Goal: Answer question/provide support

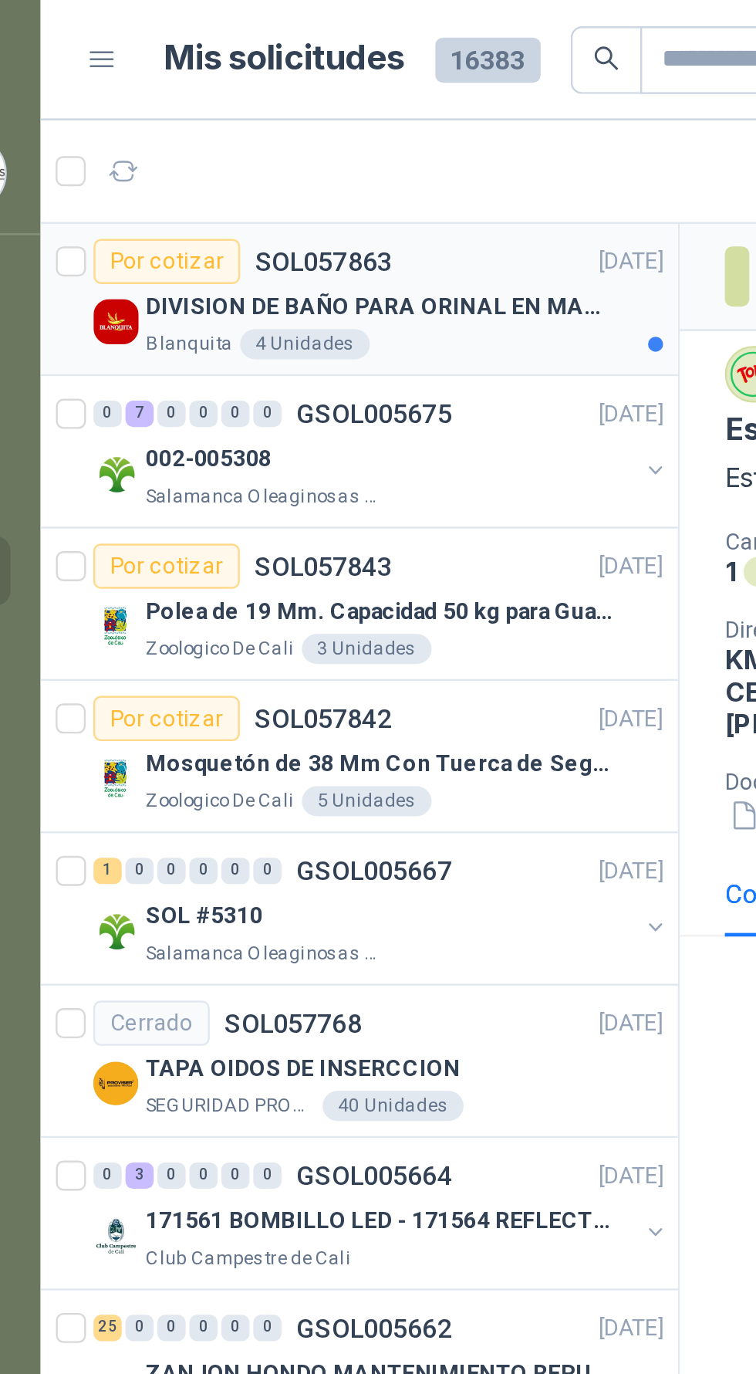
click at [230, 132] on p "DIVISION DE BAÑO PARA ORINAL EN MADERA O PLASTICA" at bounding box center [198, 126] width 192 height 15
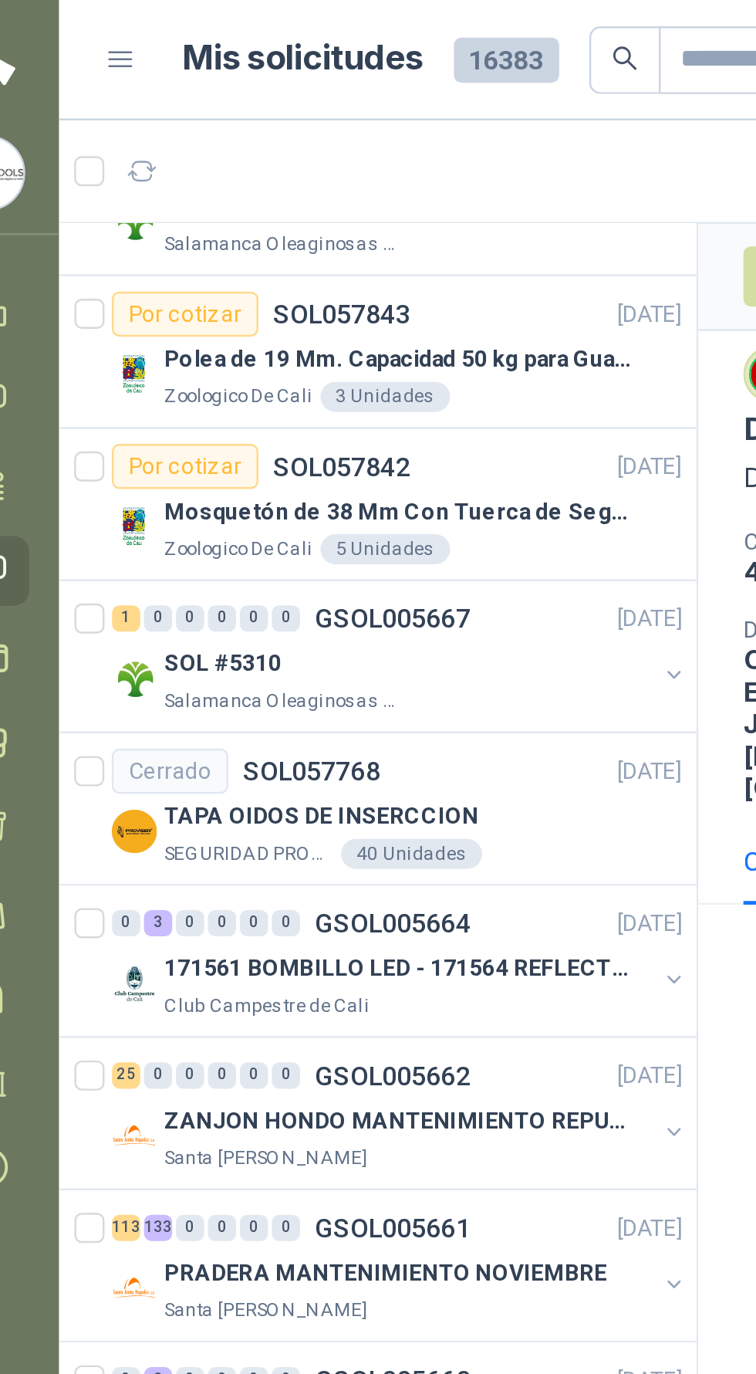
scroll to position [103, 1]
click at [110, 283] on p "Salamanca Oleaginosas SAS" at bounding box center [150, 288] width 97 height 12
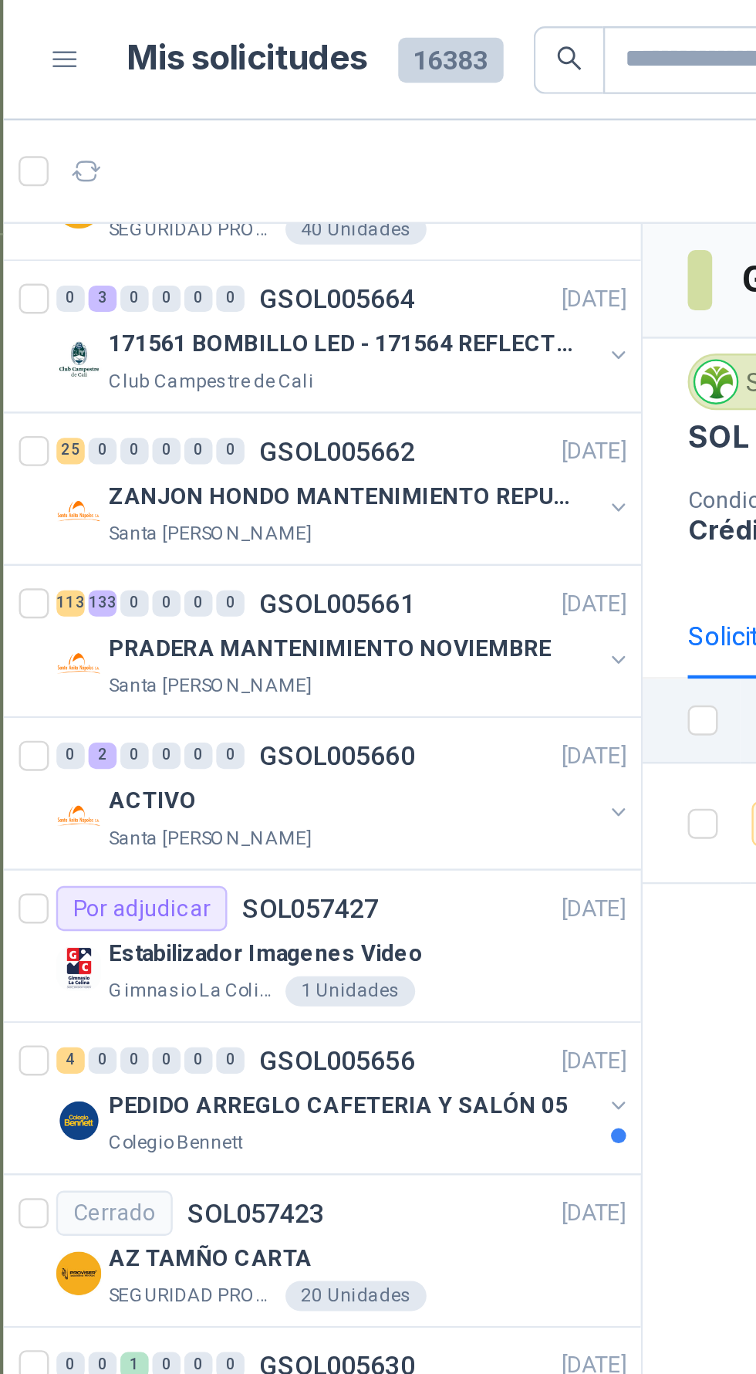
scroll to position [370, 1]
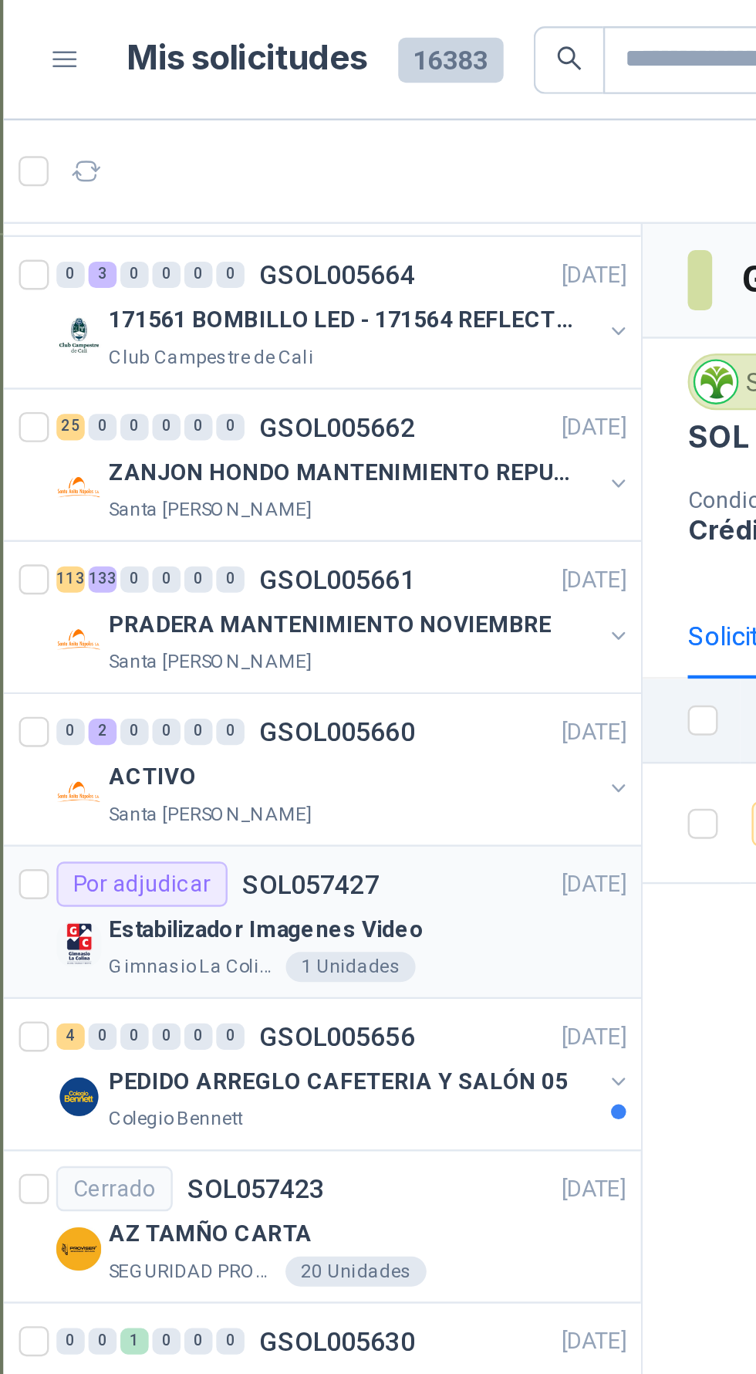
click at [272, 376] on div "Estabilizador Imagenes Video" at bounding box center [208, 381] width 212 height 19
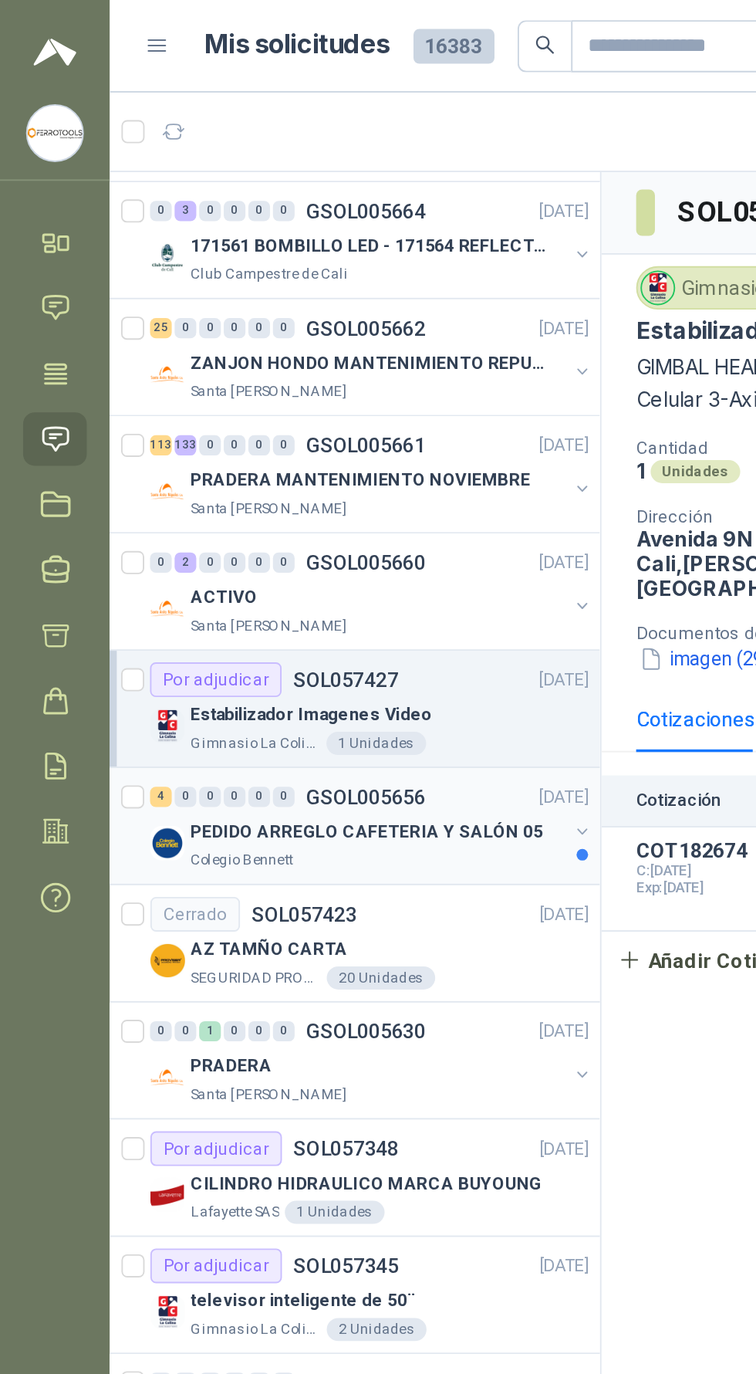
click at [113, 440] on p "PEDIDO ARREGLO CAFETERIA Y SALÓN 05" at bounding box center [196, 444] width 188 height 15
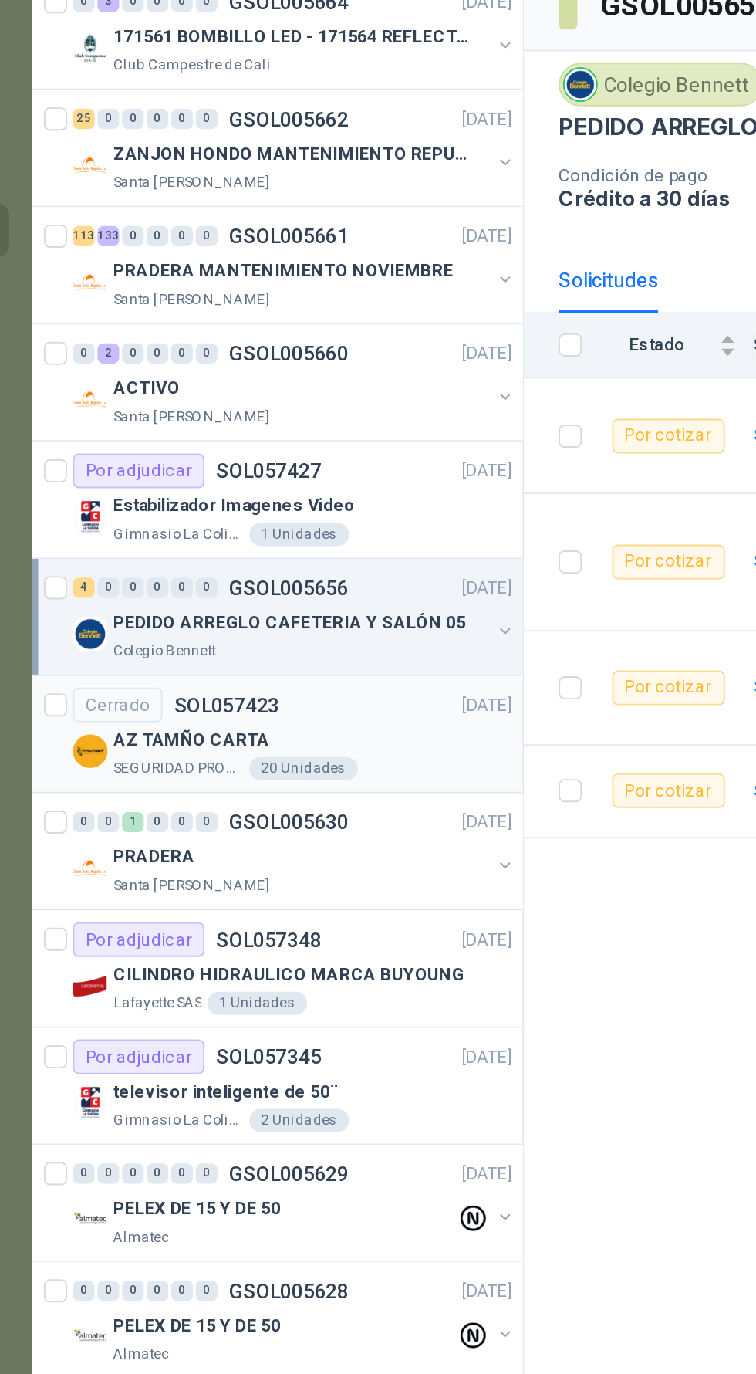
click at [247, 509] on div "AZ TAMÑO CARTA" at bounding box center [208, 506] width 212 height 19
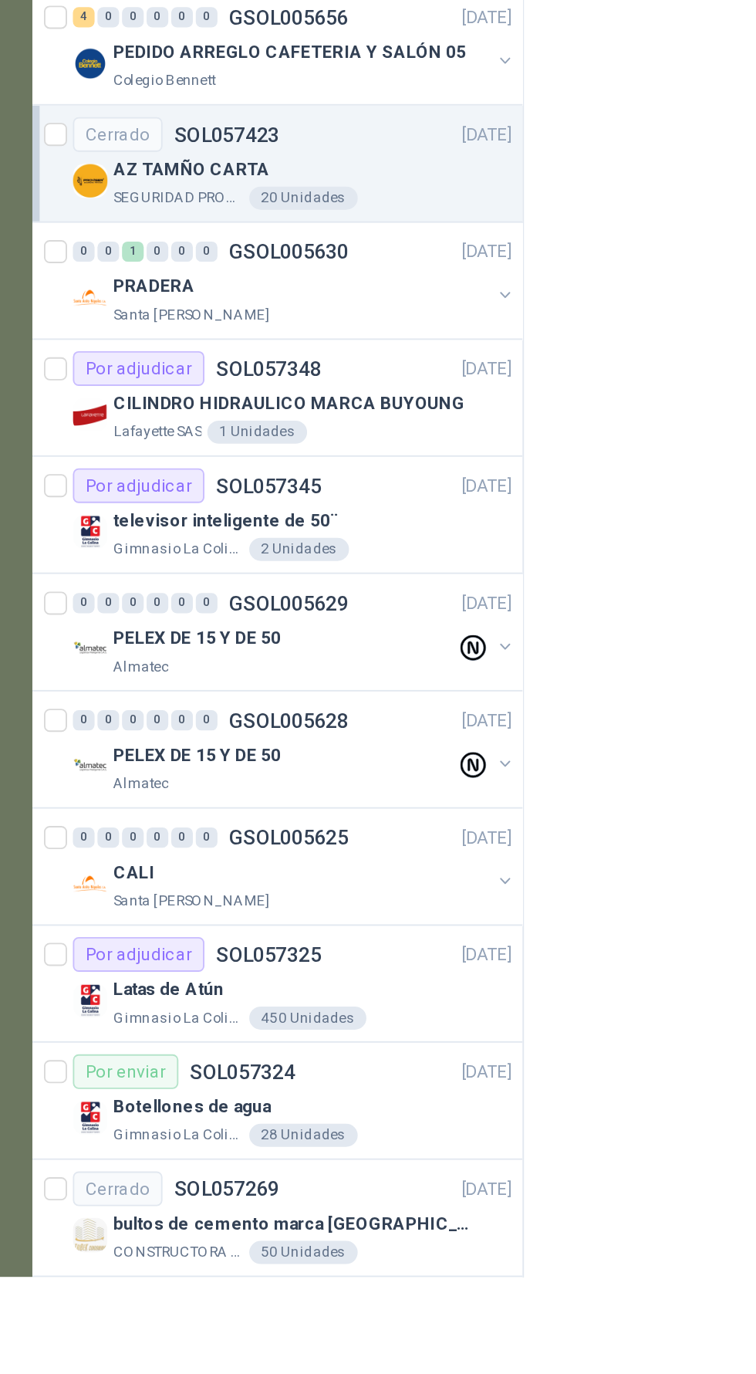
scroll to position [90, 1]
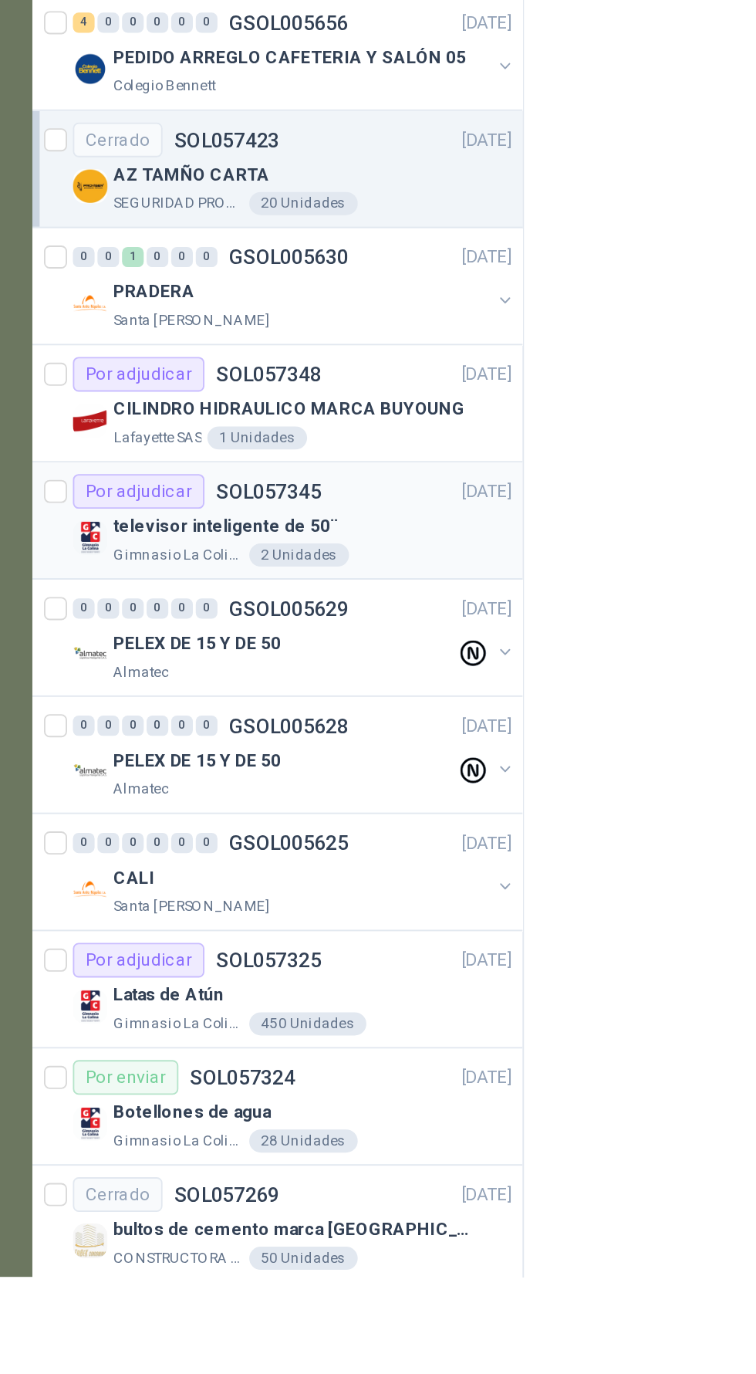
click at [249, 967] on div "televisor inteligente de 50¨" at bounding box center [208, 973] width 212 height 19
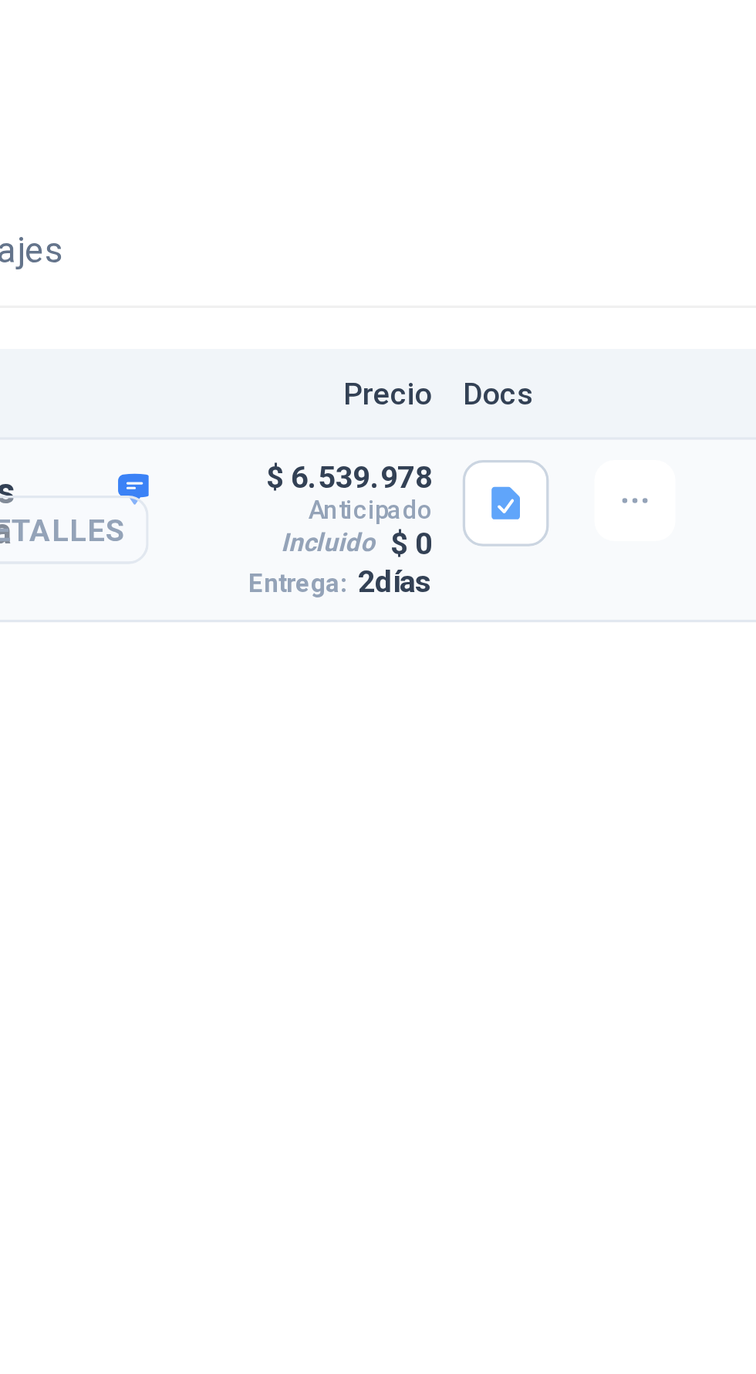
click at [550, 433] on button "Detalles" at bounding box center [535, 429] width 73 height 21
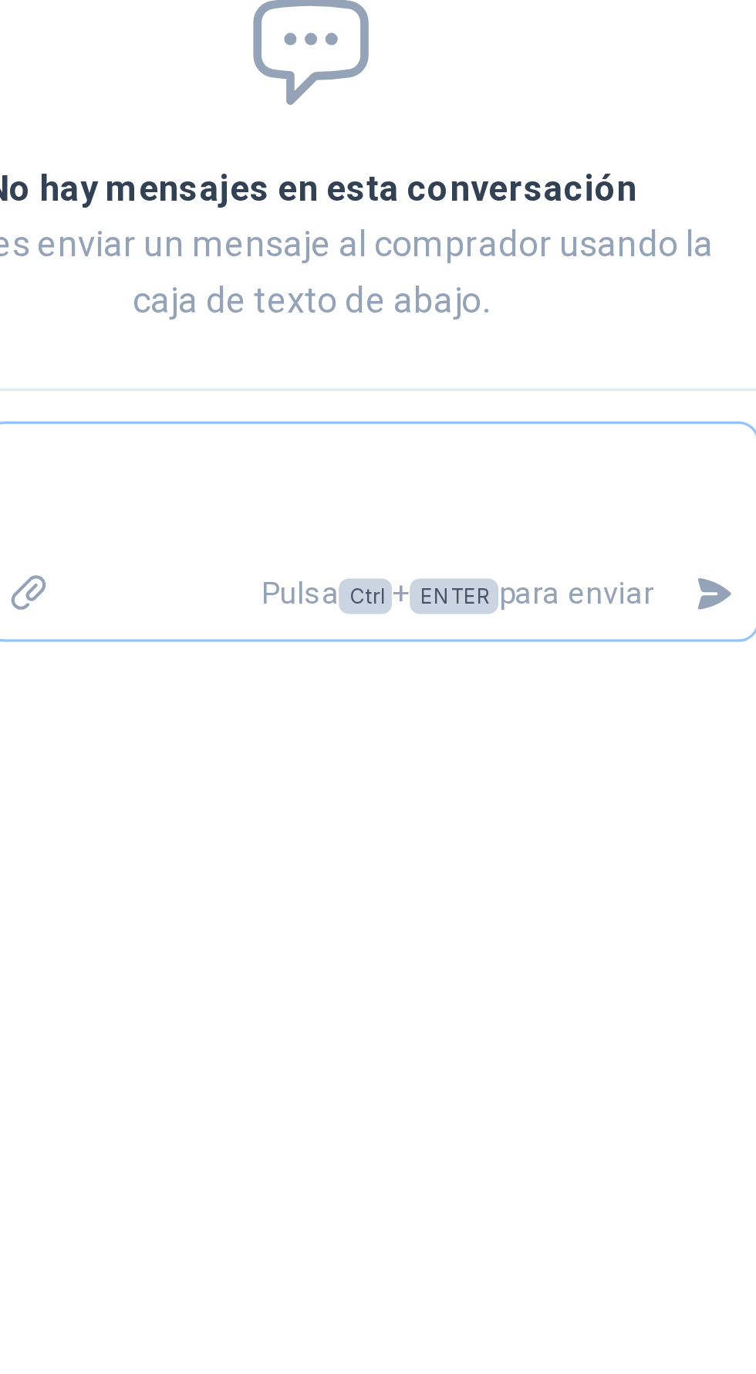
click at [530, 1071] on icon "Adjuntar archivos" at bounding box center [525, 1078] width 14 height 14
click at [0, 0] on input "file" at bounding box center [0, 0] width 0 height 0
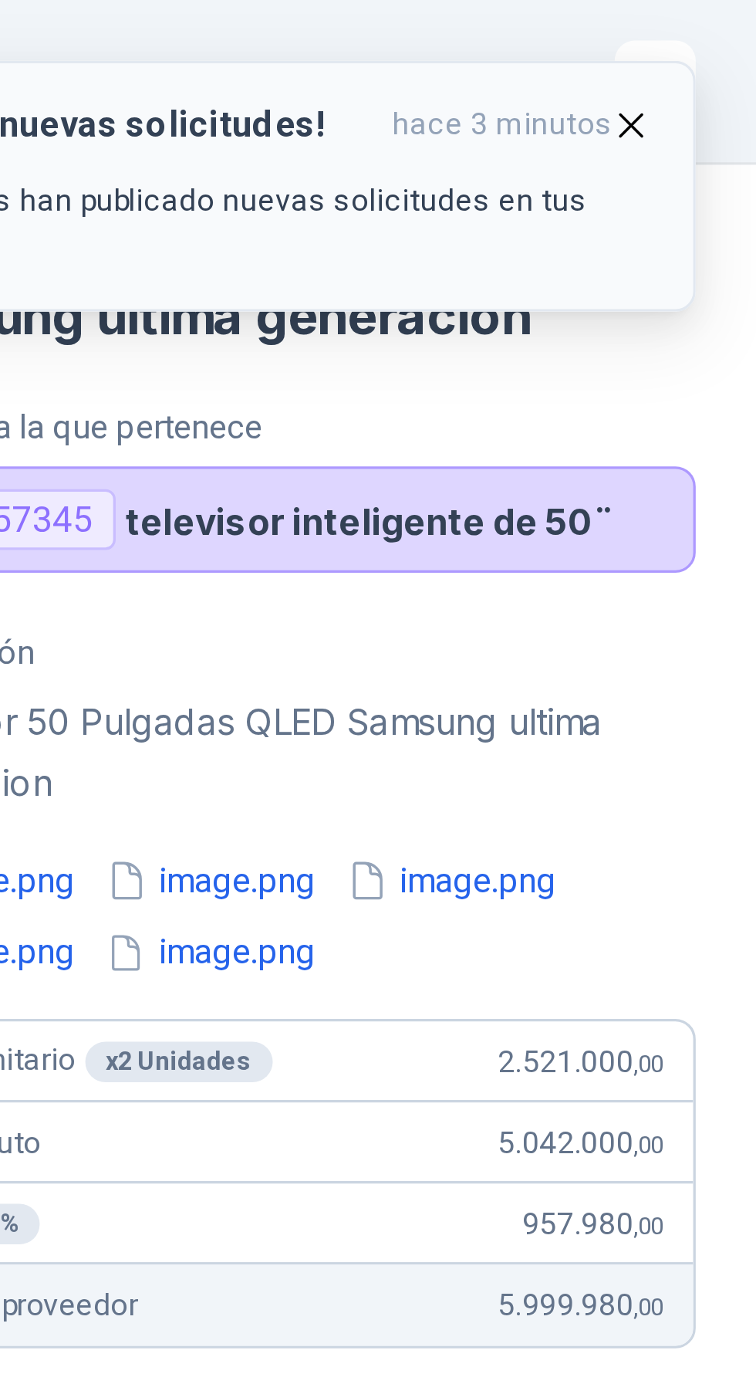
click at [719, 38] on icon "button" at bounding box center [719, 38] width 6 height 6
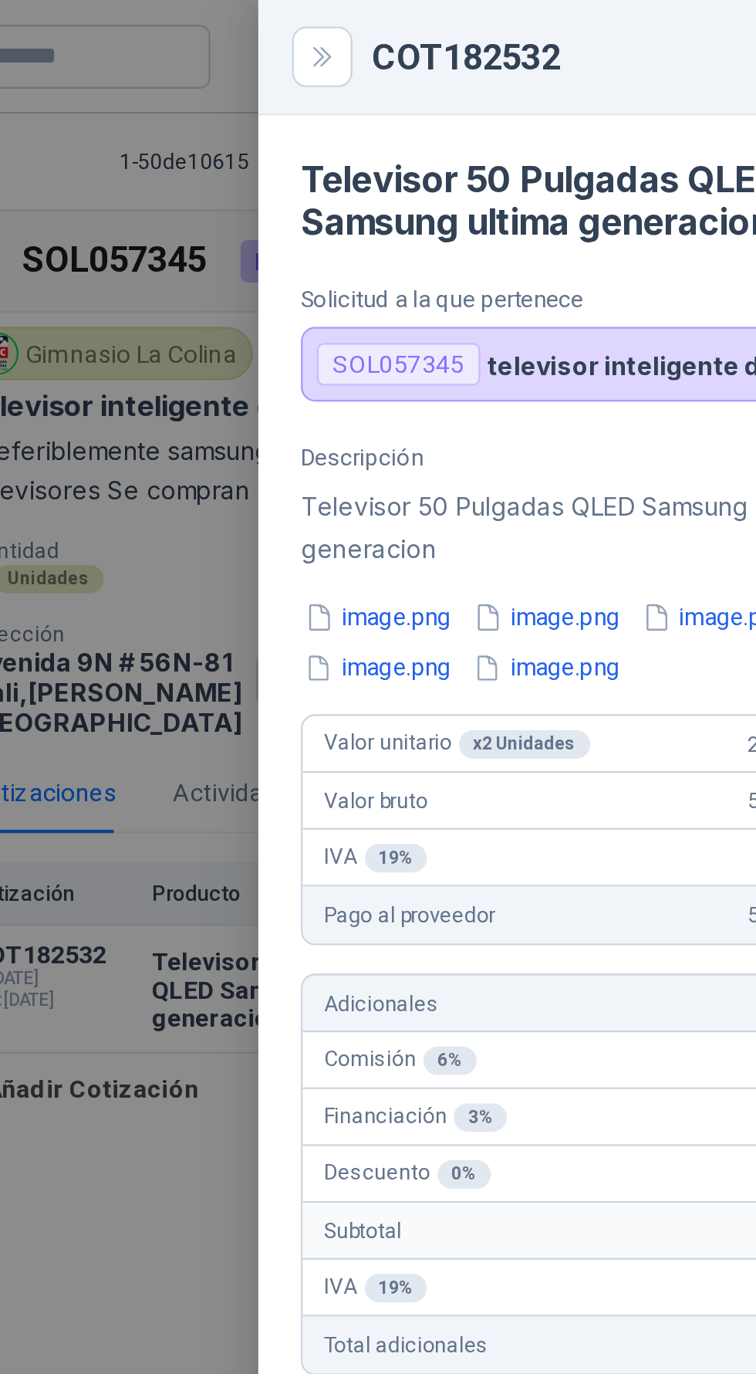
click at [393, 240] on div at bounding box center [378, 687] width 756 height 1374
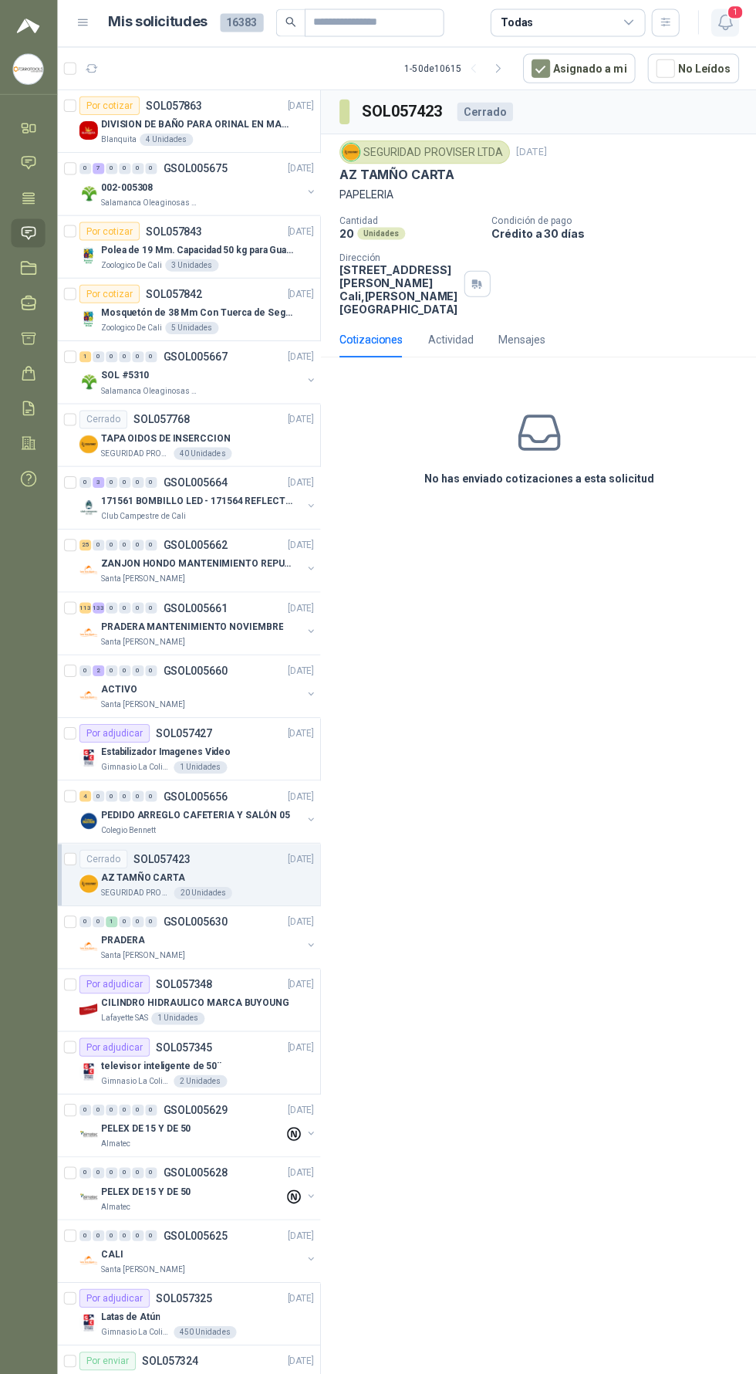
click at [723, 24] on icon "button" at bounding box center [724, 24] width 19 height 19
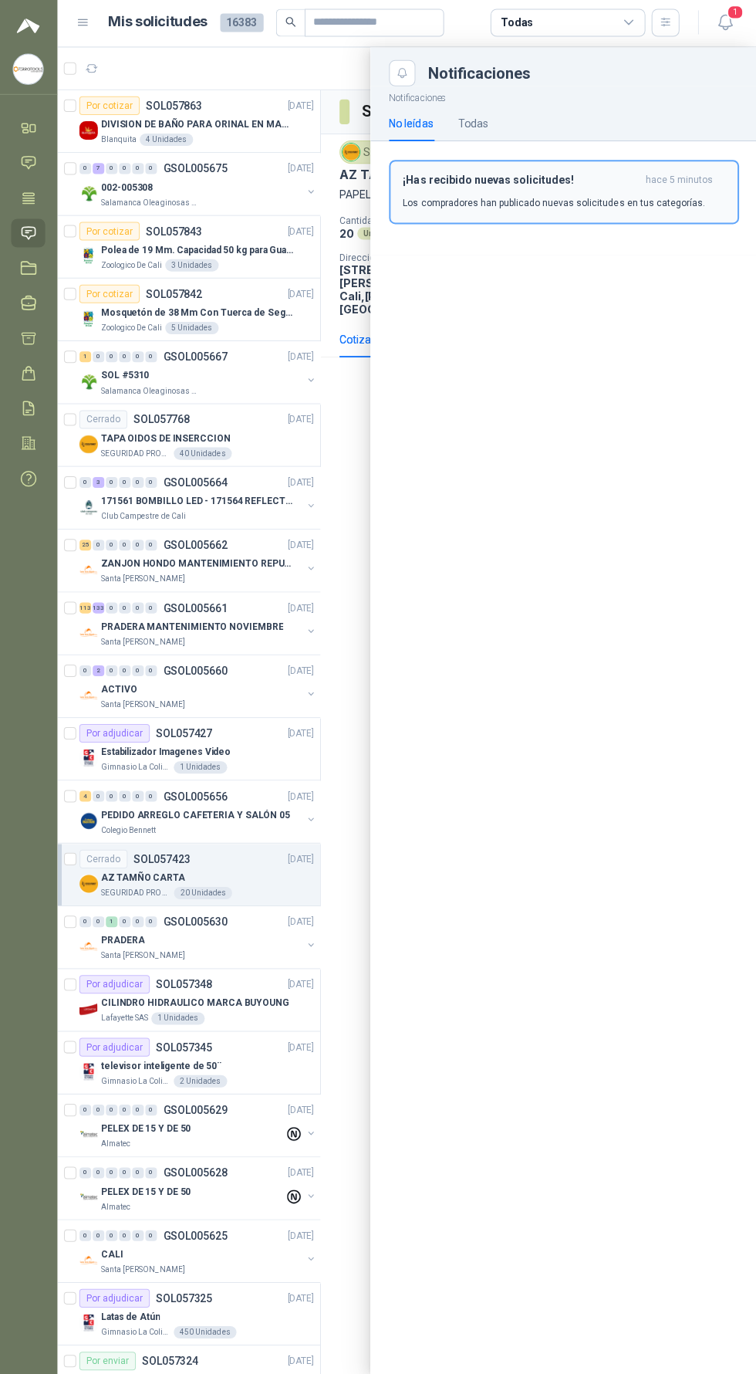
click at [469, 205] on p "Los compradores han publicado nuevas solicitudes en tus categorías." at bounding box center [553, 205] width 301 height 14
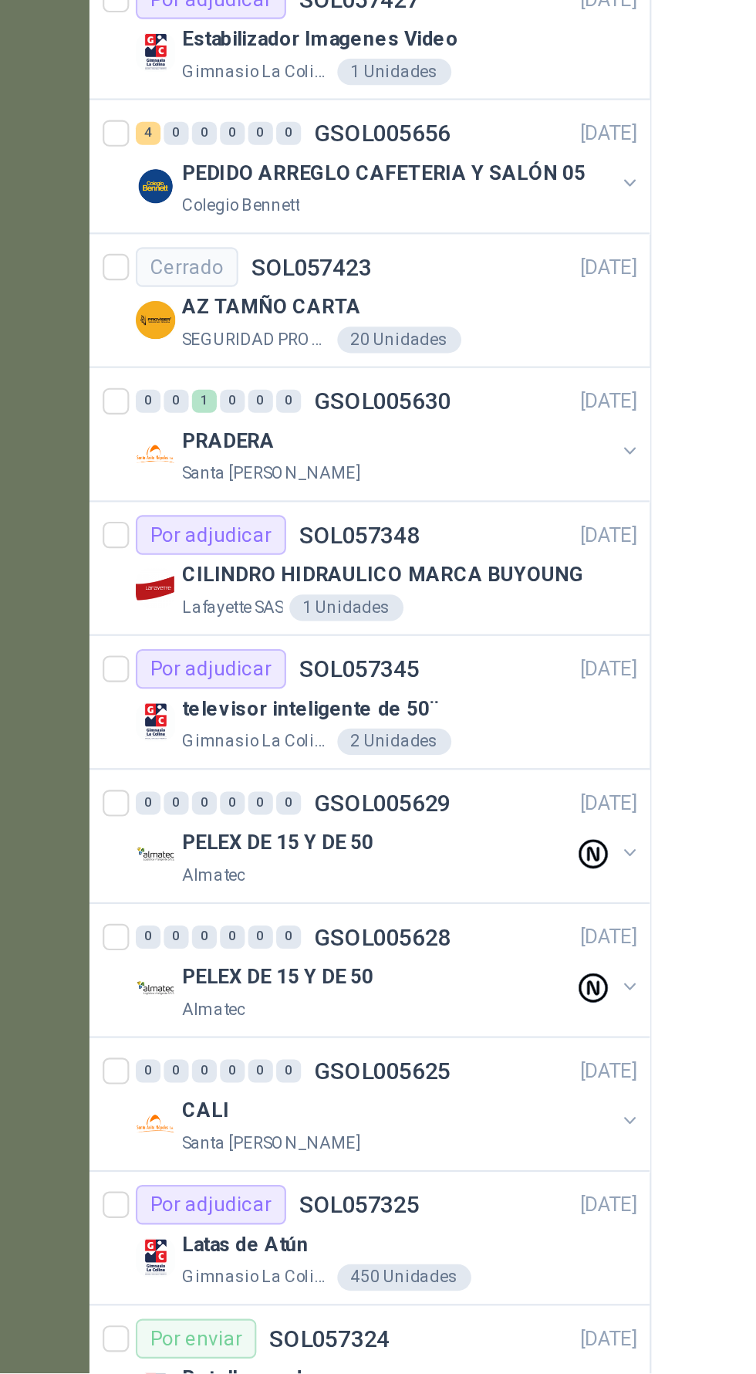
scroll to position [110, 0]
